Goal: Task Accomplishment & Management: Complete application form

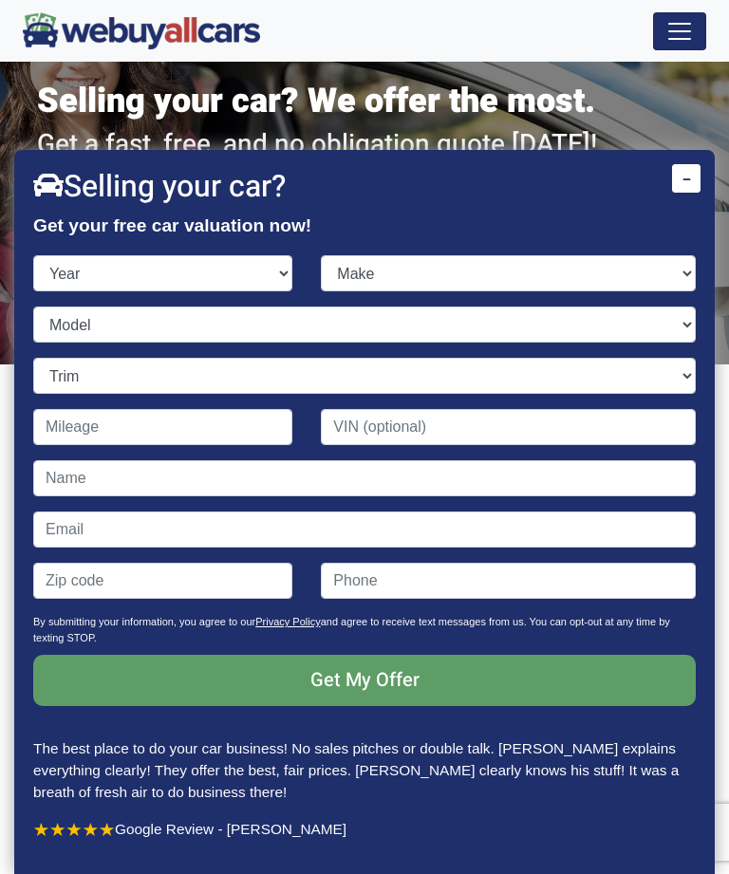
select select "2017"
click at [679, 291] on select "Make" at bounding box center [508, 273] width 375 height 36
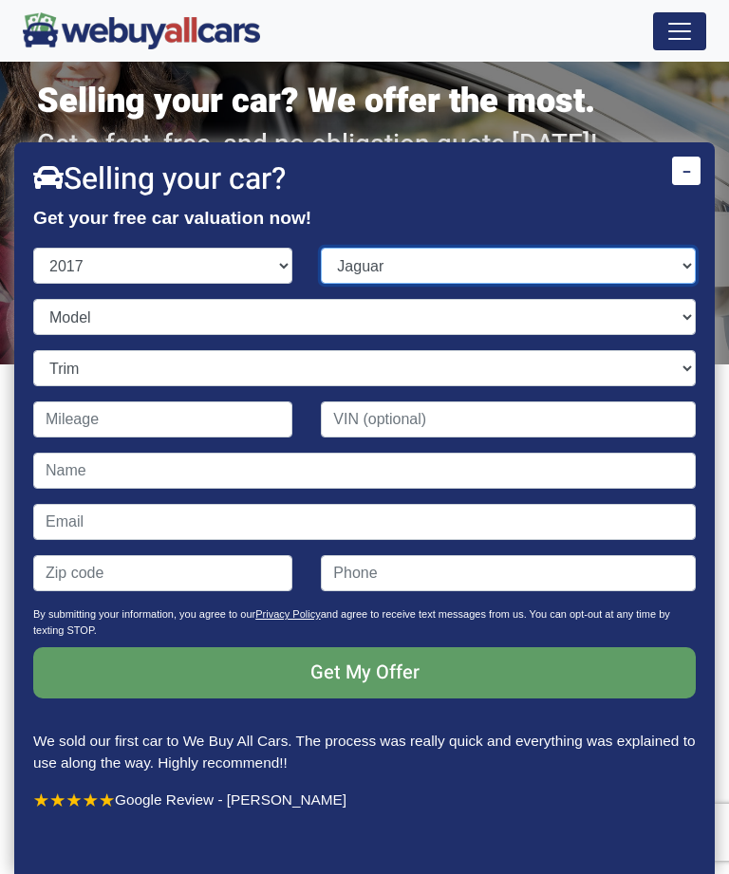
click at [435, 284] on select "Make Acura Alfa Romeo Aston [PERSON_NAME] Audi Bentley BMW Buick Cadillac Chevr…" at bounding box center [508, 266] width 375 height 36
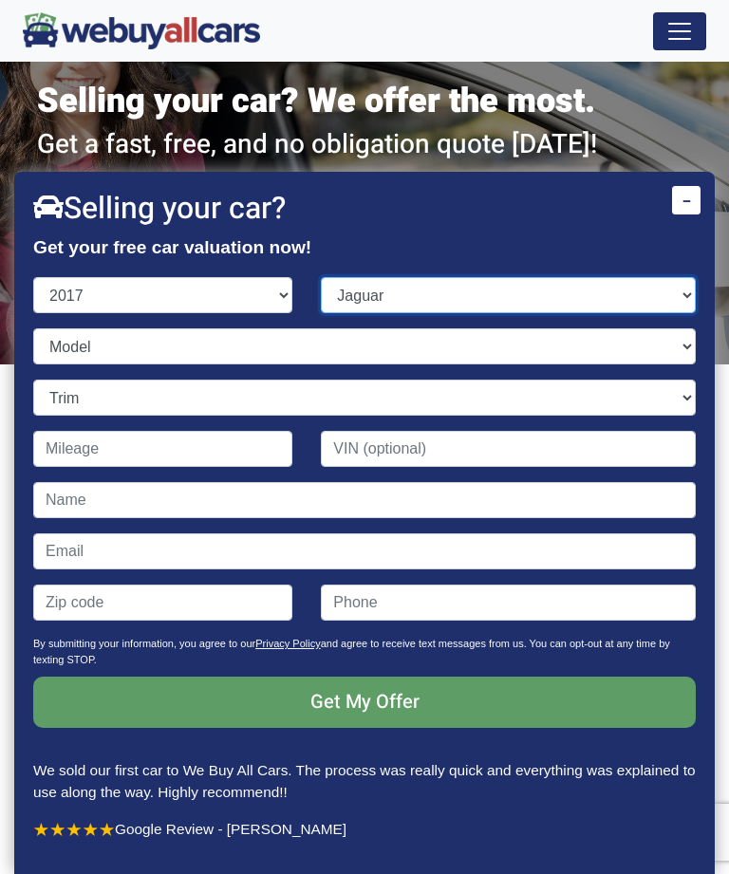
select select "Jeep"
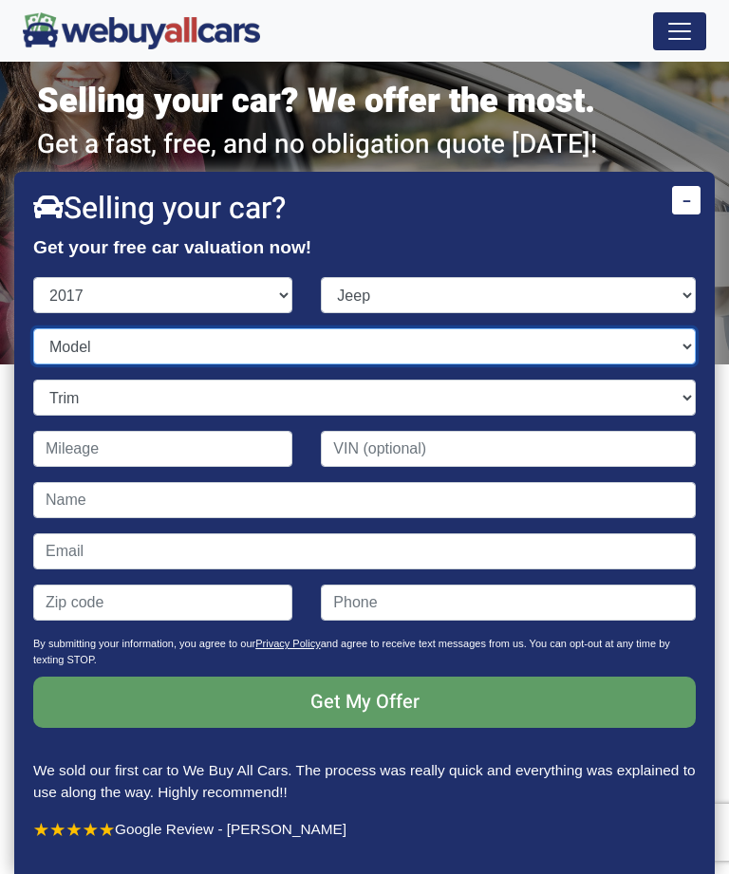
click at [230, 364] on select "Model" at bounding box center [364, 346] width 663 height 36
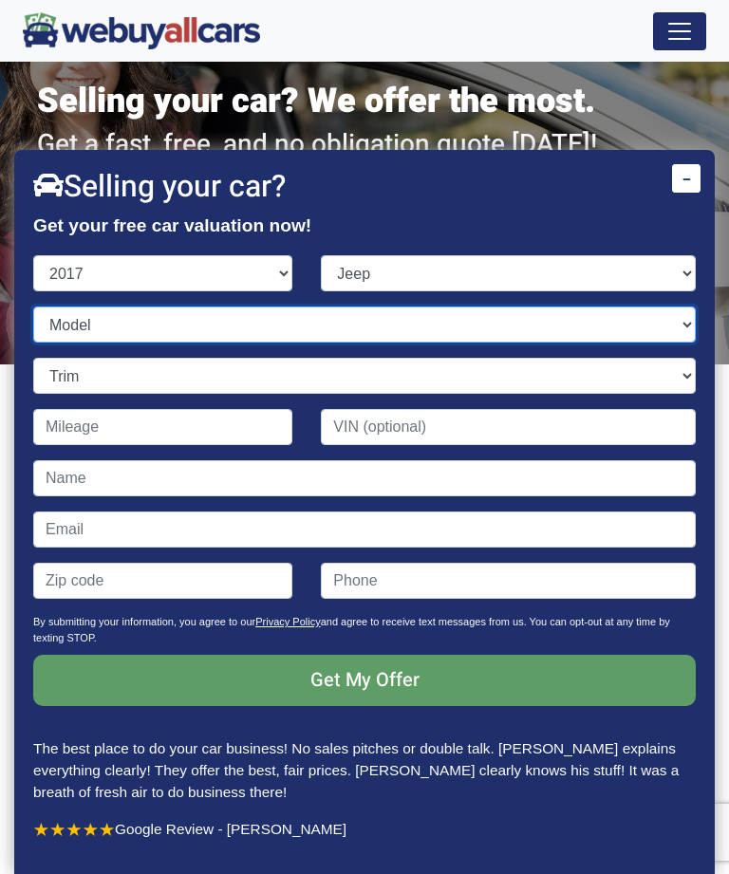
click at [673, 343] on select "Model Cherokee Compass Grand Cherokee Patriot Renegade Wrangler" at bounding box center [364, 325] width 663 height 36
select select "Cherokee"
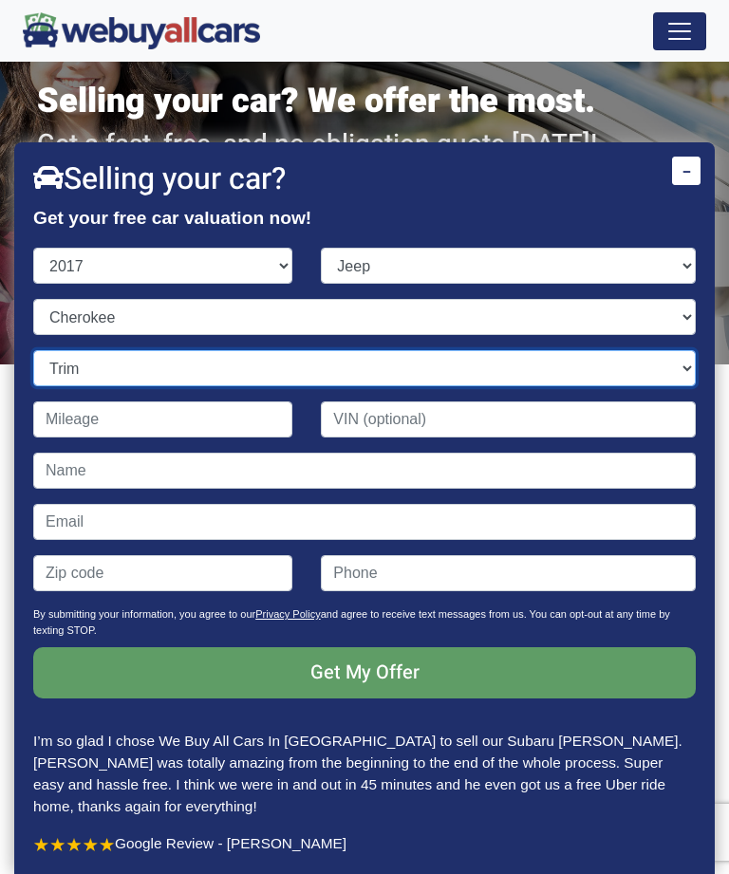
click at [679, 386] on select "Trim 75th Anniversary 4dr SUV (2.4L 4cyl) 75th Anniversary 4dr SUV 4WD (2.4L 4c…" at bounding box center [364, 368] width 663 height 36
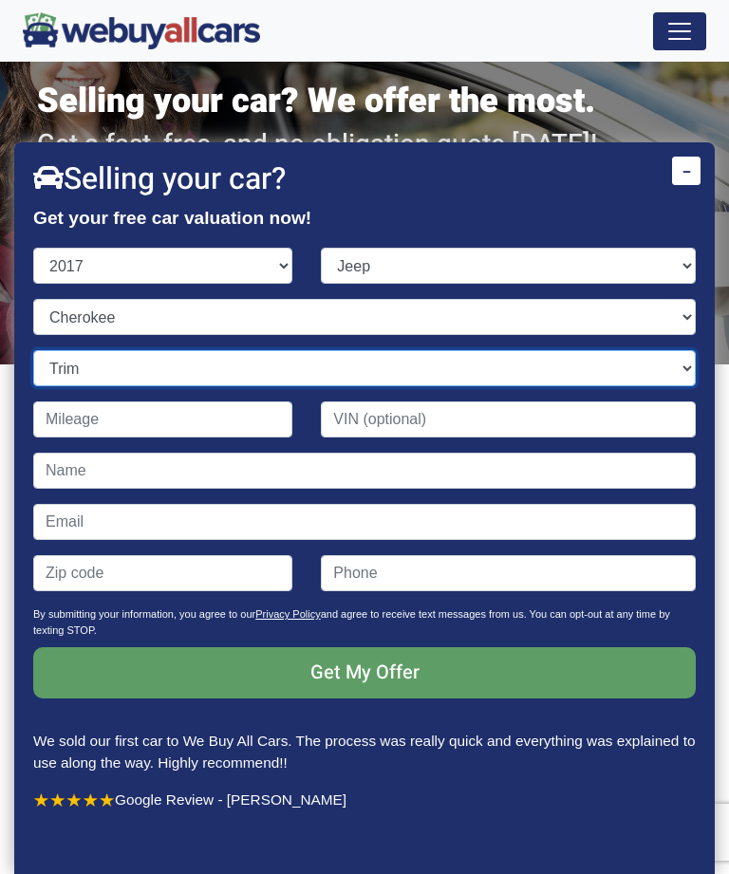
select select "75th Anniversary 4dr SUV (2.4L 4cyl)"
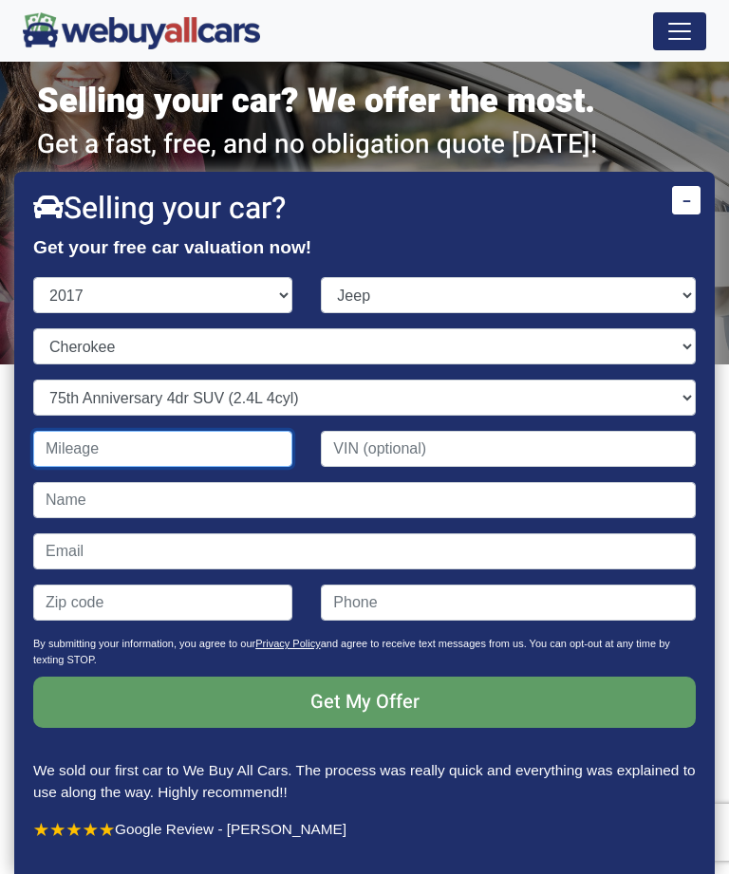
click at [220, 467] on input "Contact form" at bounding box center [162, 449] width 259 height 36
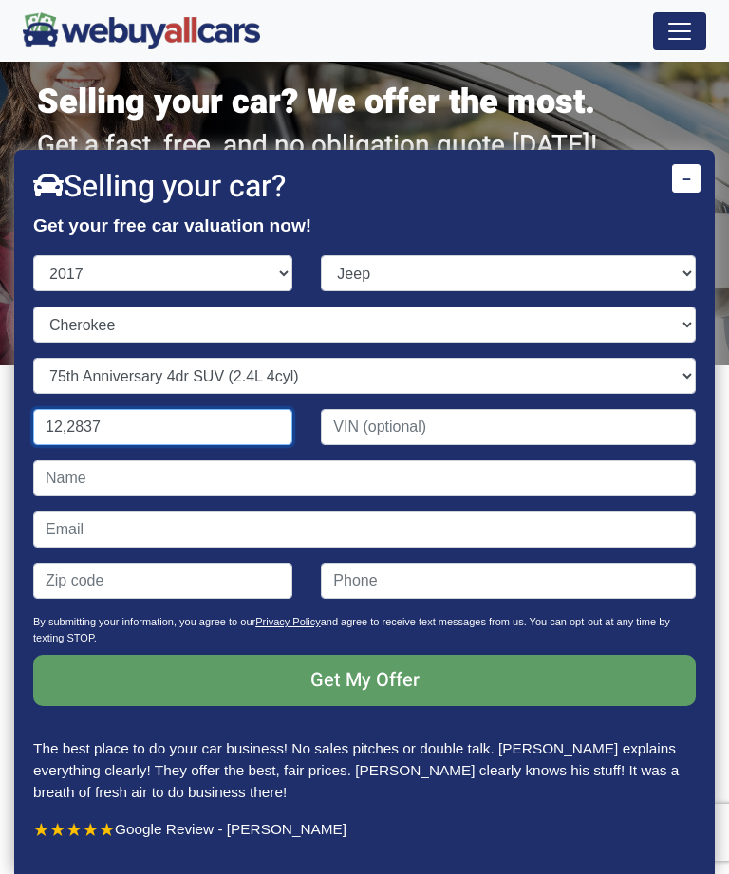
type input "122,837"
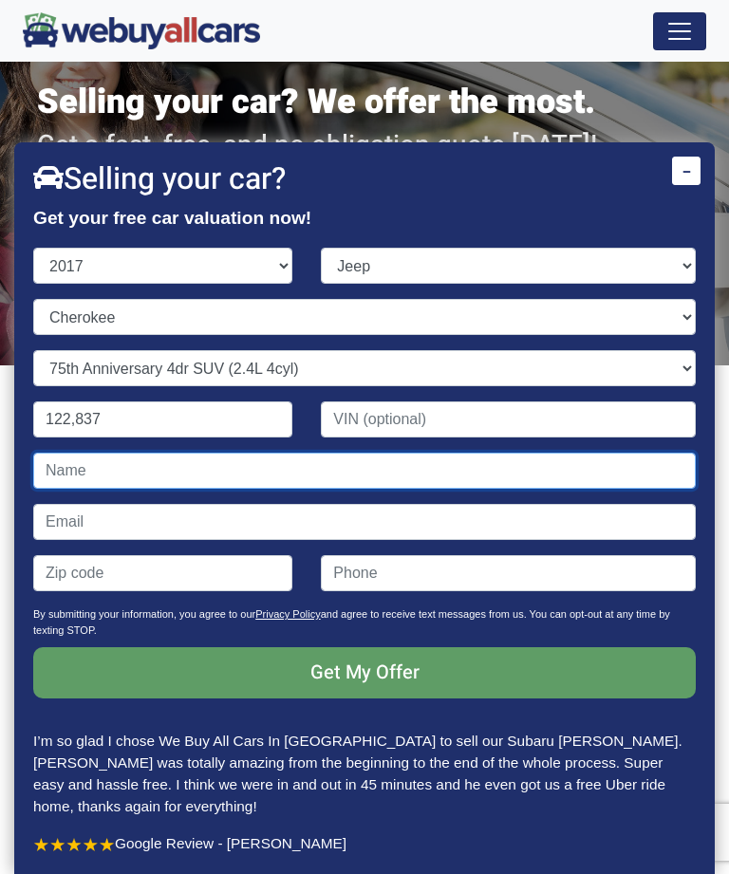
click at [106, 489] on input "Contact form" at bounding box center [364, 471] width 663 height 36
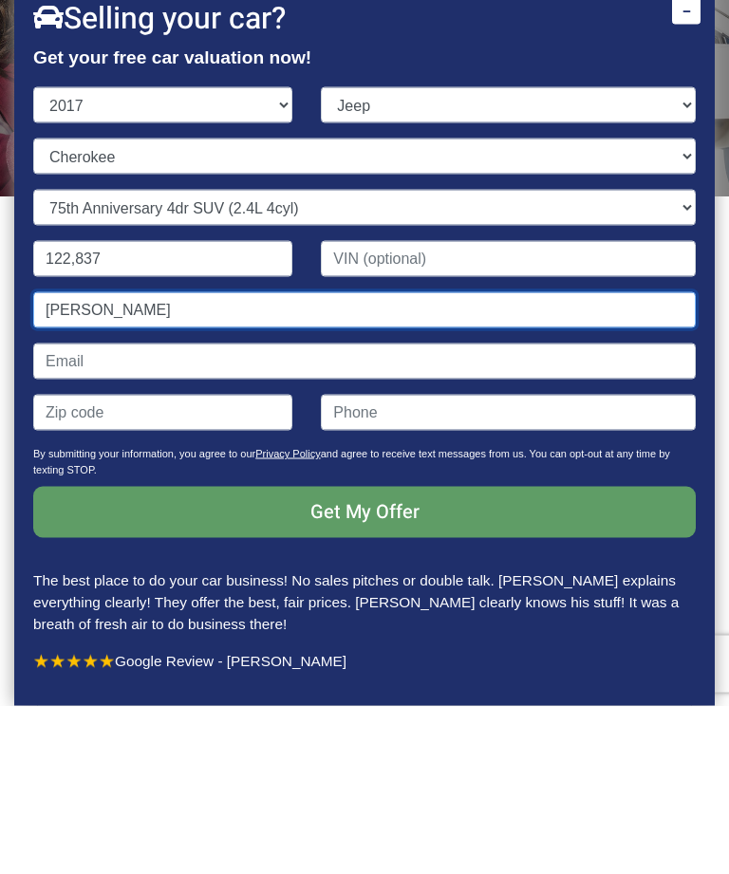
type input "[PERSON_NAME]"
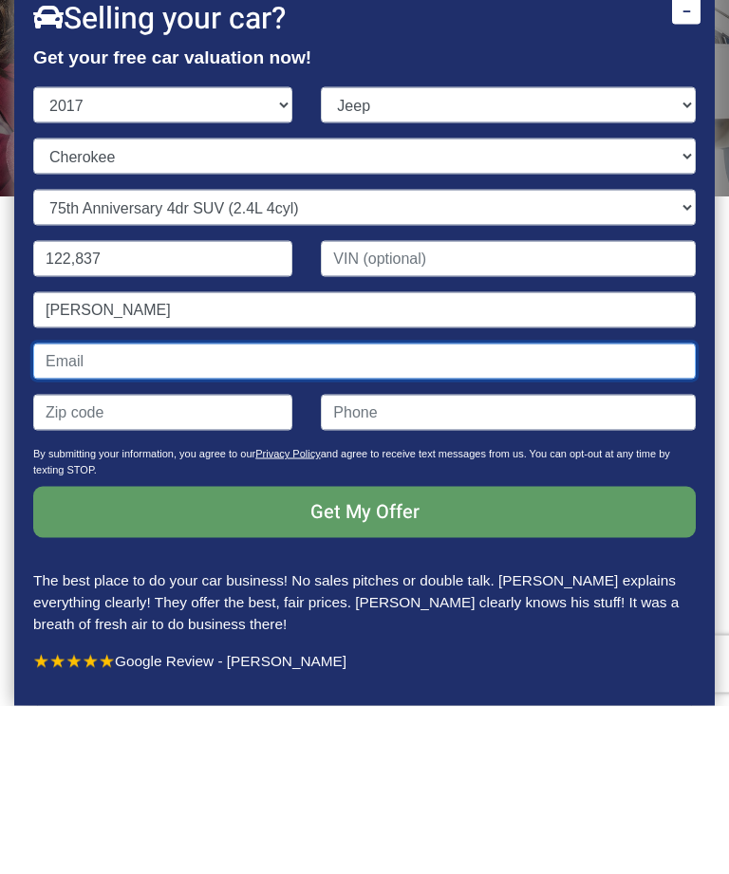
click at [135, 512] on input "Contact form" at bounding box center [364, 530] width 663 height 36
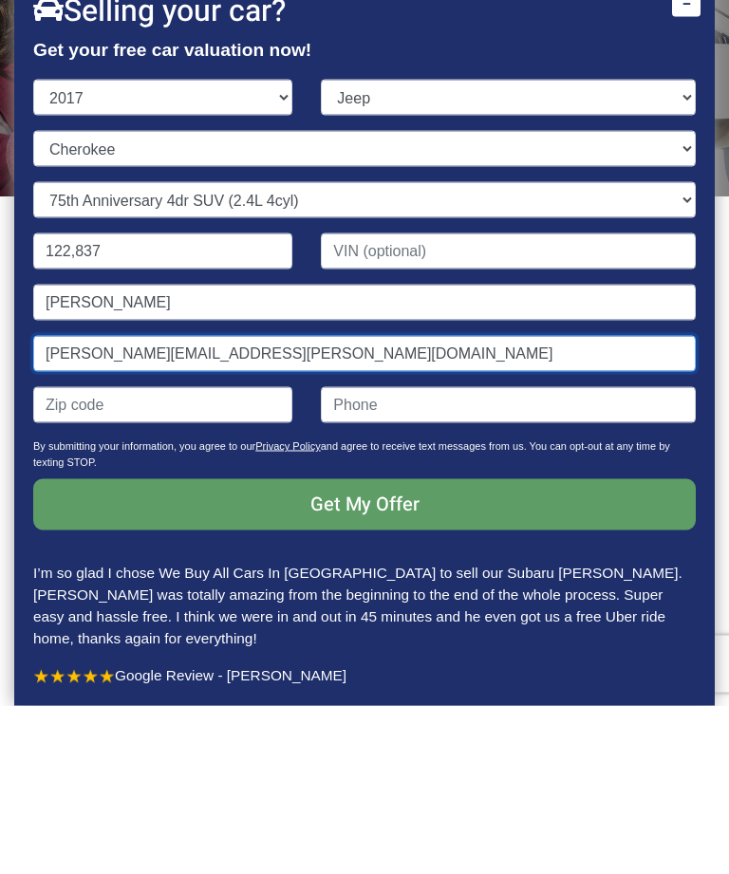
type input "[PERSON_NAME][EMAIL_ADDRESS][PERSON_NAME][DOMAIN_NAME]"
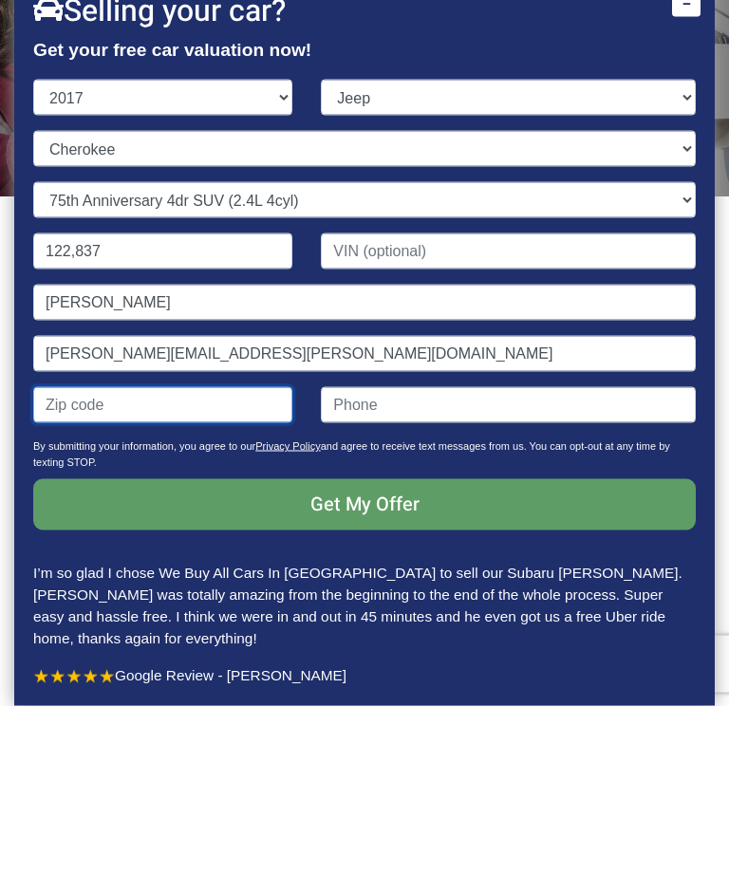
click at [203, 555] on input "Contact form" at bounding box center [162, 573] width 259 height 36
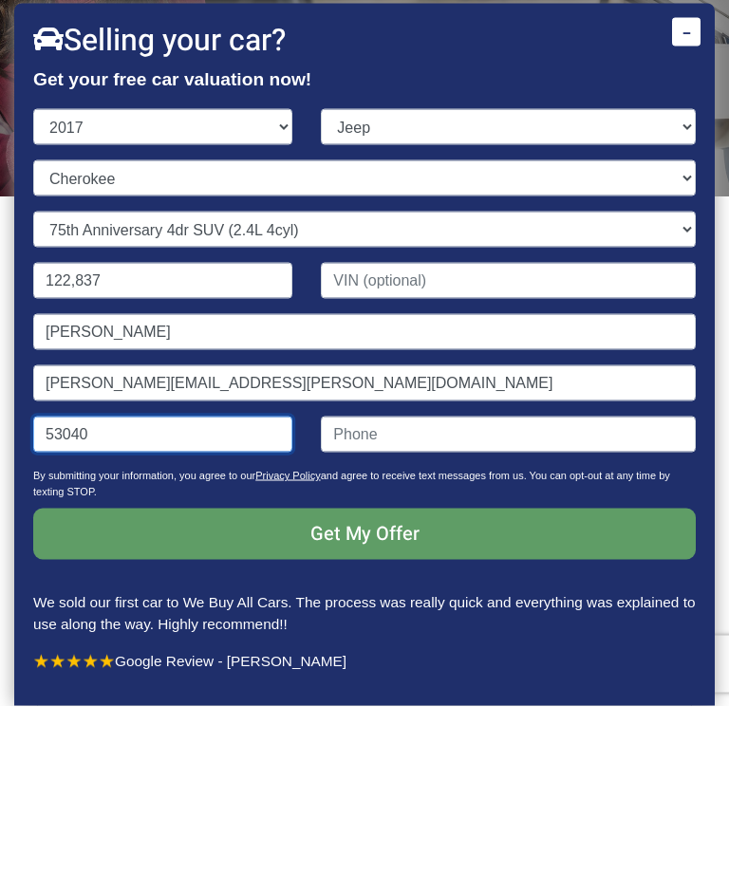
type input "53040"
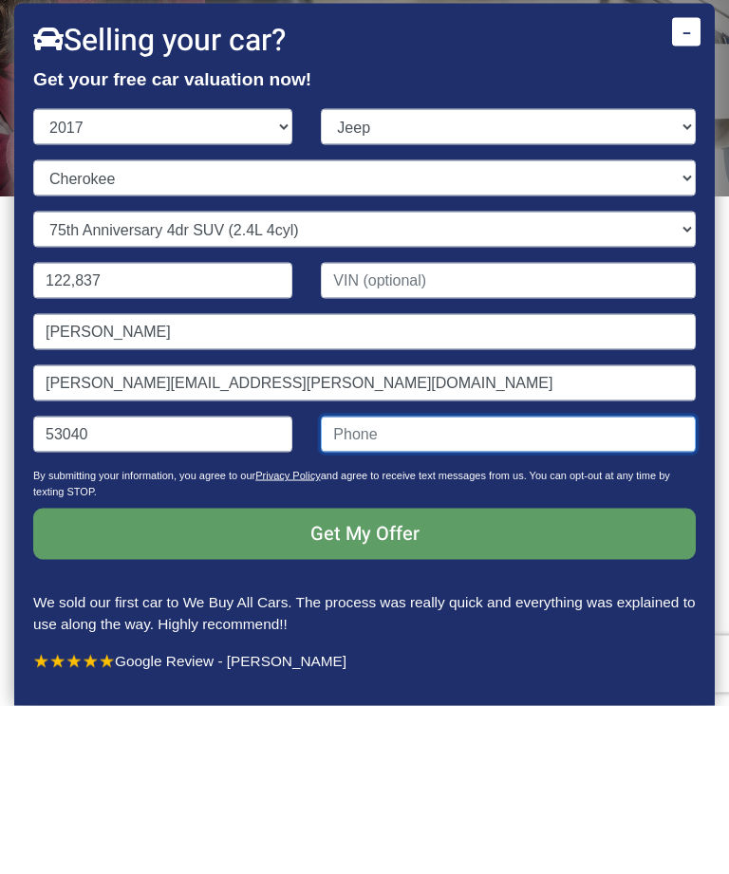
click at [390, 585] on input "Contact form" at bounding box center [508, 603] width 375 height 36
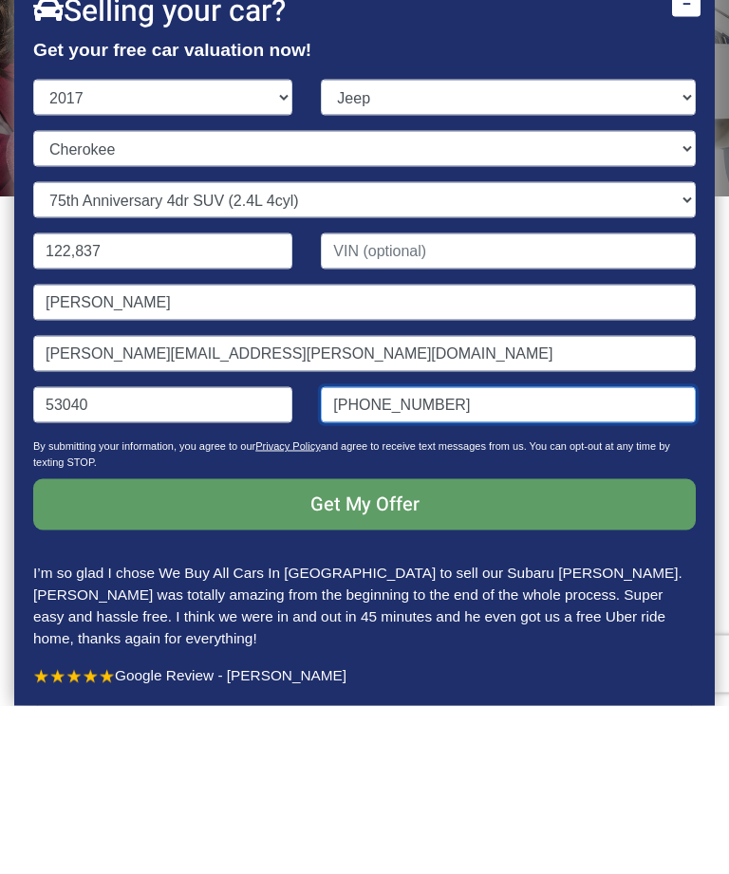
type input "[PHONE_NUMBER]"
click at [466, 647] on input "Get My Offer" at bounding box center [364, 672] width 663 height 51
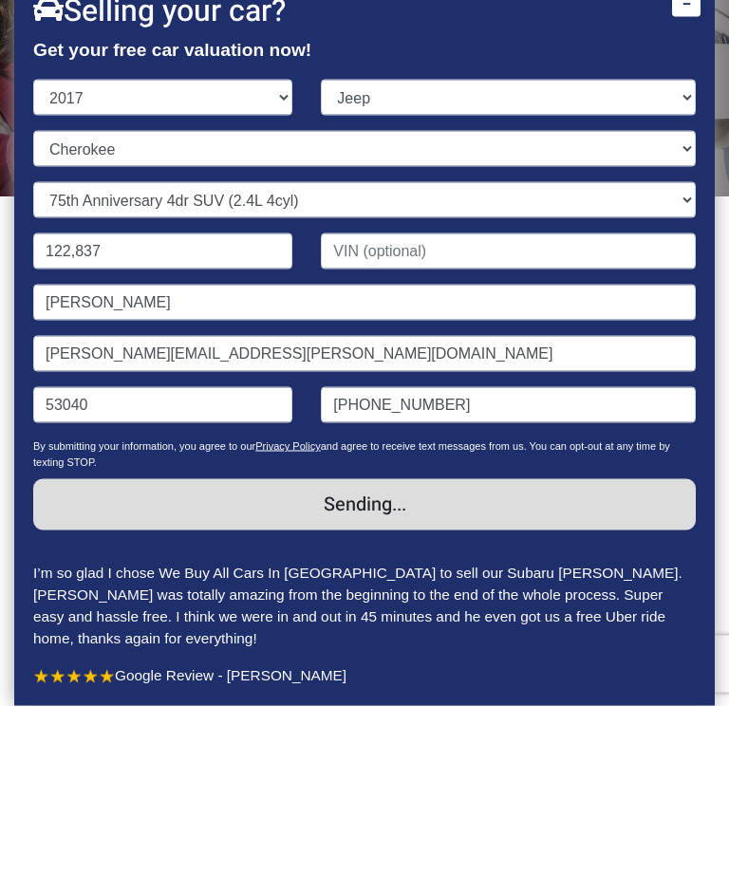
scroll to position [309, 0]
